Goal: Task Accomplishment & Management: Use online tool/utility

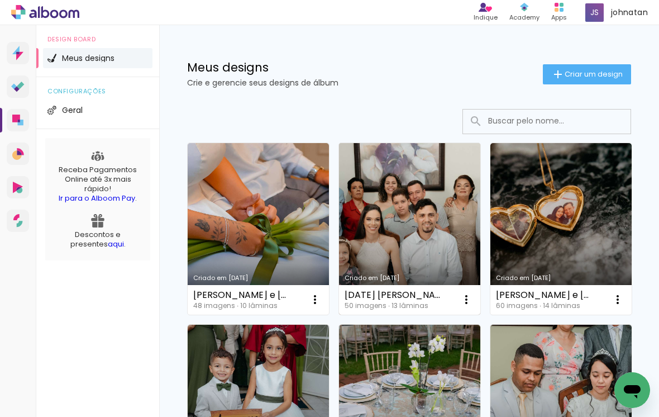
drag, startPoint x: 439, startPoint y: 373, endPoint x: 454, endPoint y: 173, distance: 200.0
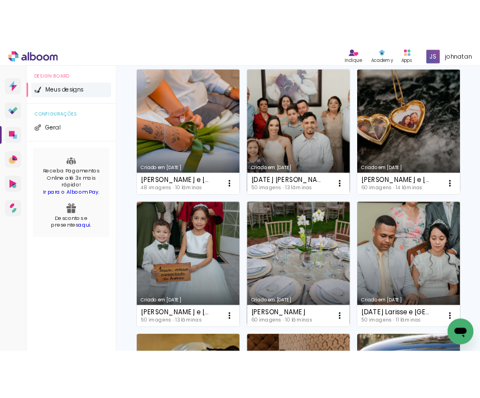
scroll to position [114, 0]
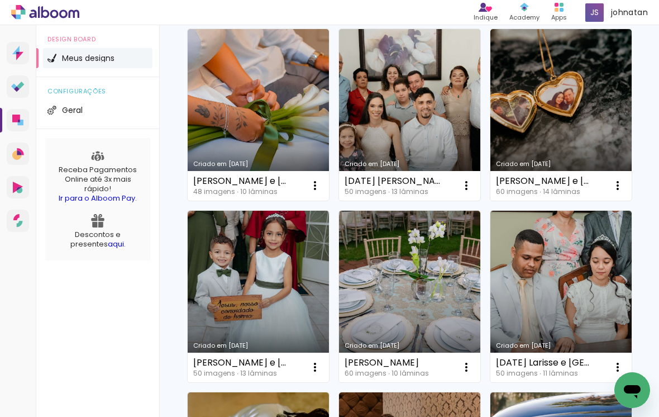
click at [428, 329] on link "Criado em [DATE]" at bounding box center [409, 296] width 141 height 171
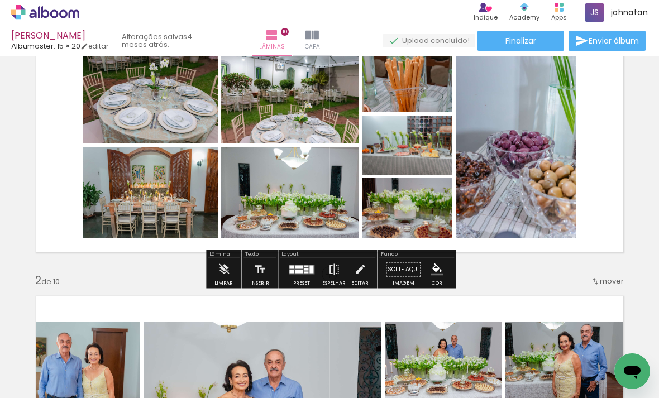
scroll to position [54, 0]
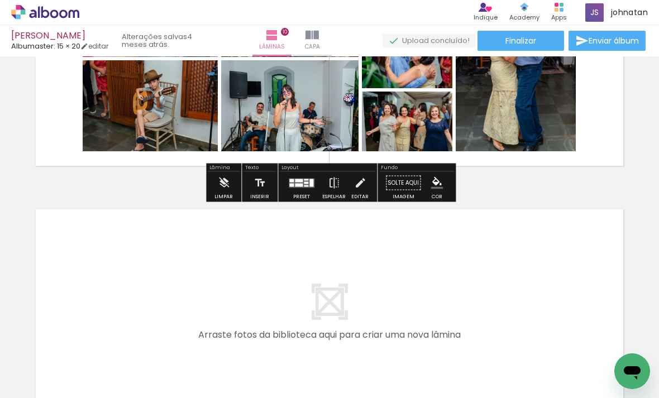
scroll to position [2469, 0]
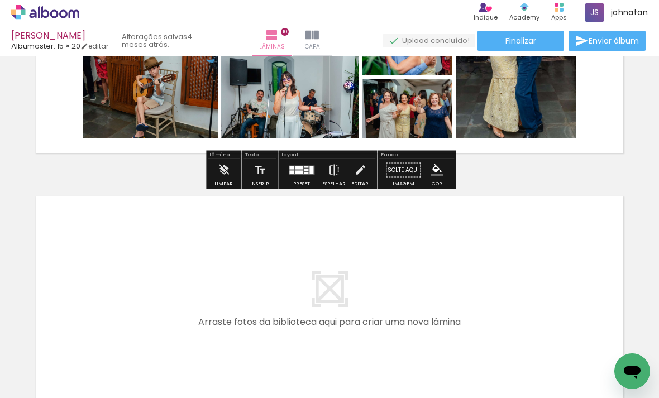
drag, startPoint x: 522, startPoint y: 120, endPoint x: 532, endPoint y: 175, distance: 56.2
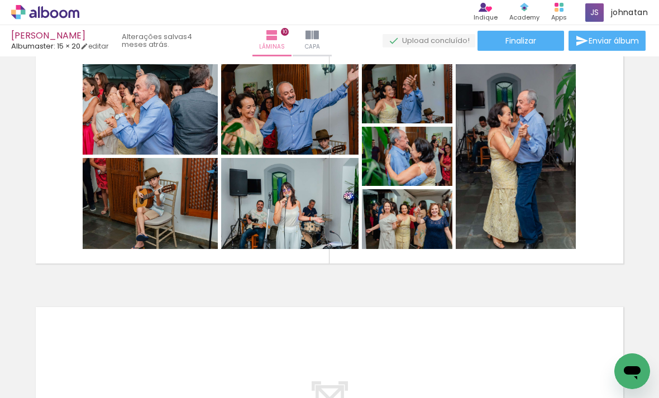
scroll to position [2358, 0]
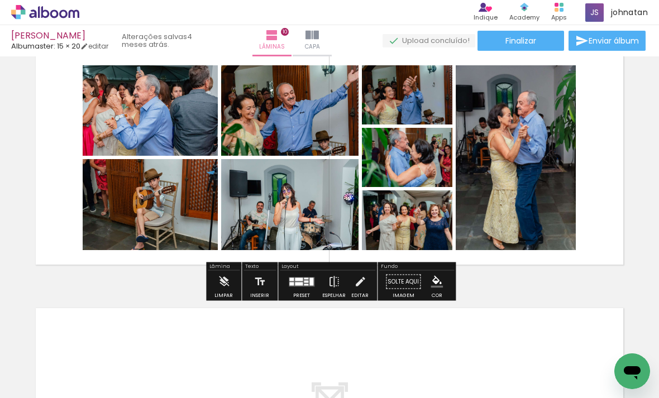
drag, startPoint x: 494, startPoint y: 175, endPoint x: 568, endPoint y: 189, distance: 75.6
click at [568, 189] on div at bounding box center [515, 157] width 123 height 185
drag, startPoint x: 522, startPoint y: 185, endPoint x: 564, endPoint y: 189, distance: 41.6
click at [564, 189] on div at bounding box center [515, 157] width 123 height 185
click at [540, 183] on quentale-photo at bounding box center [516, 157] width 120 height 185
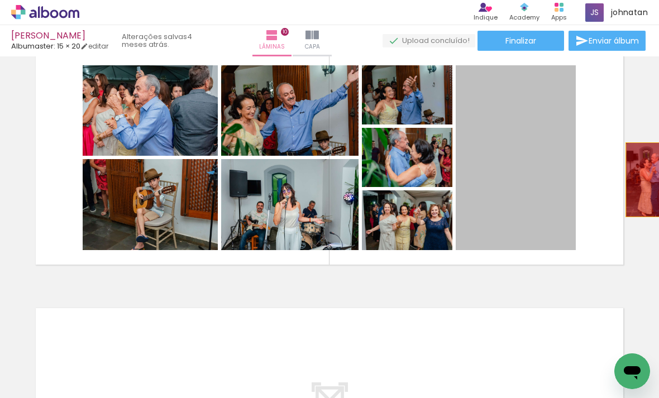
drag, startPoint x: 534, startPoint y: 171, endPoint x: 650, endPoint y: 180, distance: 116.5
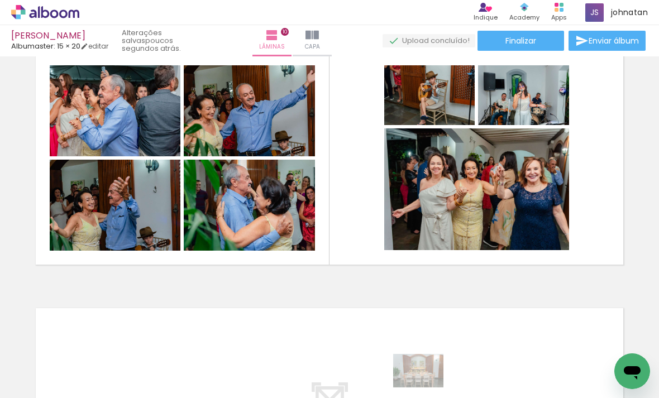
click at [49, 359] on div "Biblioteca 60 fotos Todas as fotos Não utilizadas Adicionar Fotos" at bounding box center [34, 363] width 69 height 55
click at [46, 364] on input "Todas as fotos" at bounding box center [31, 364] width 42 height 9
click at [529, 364] on div at bounding box center [549, 360] width 55 height 37
click at [477, 360] on div at bounding box center [487, 360] width 55 height 37
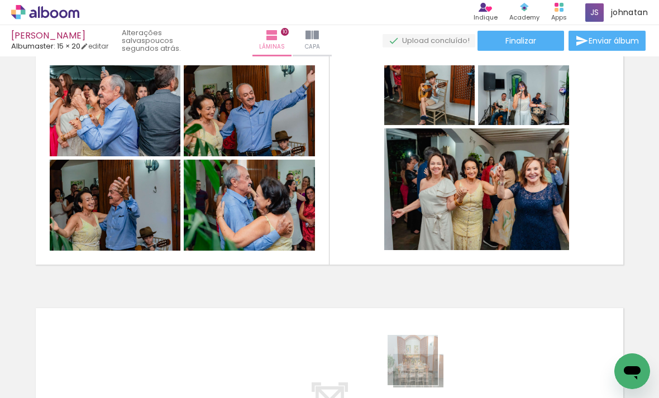
click at [430, 368] on div at bounding box center [424, 360] width 55 height 37
click at [379, 362] on div at bounding box center [362, 360] width 55 height 37
click at [430, 369] on div at bounding box center [424, 360] width 55 height 37
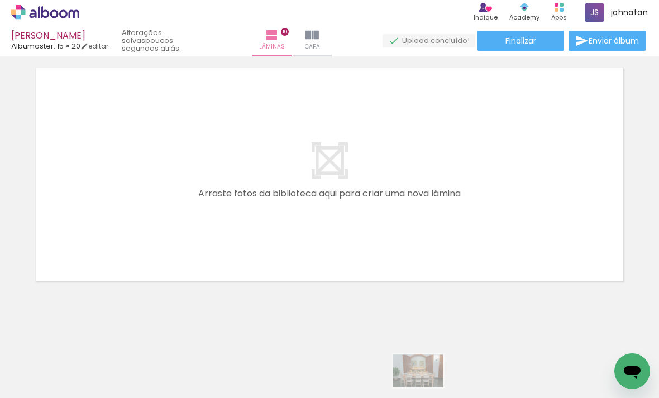
scroll to position [2598, 0]
click at [498, 391] on quentale-thumb at bounding box center [487, 360] width 63 height 64
